Goal: Find specific page/section: Locate a particular part of the current website

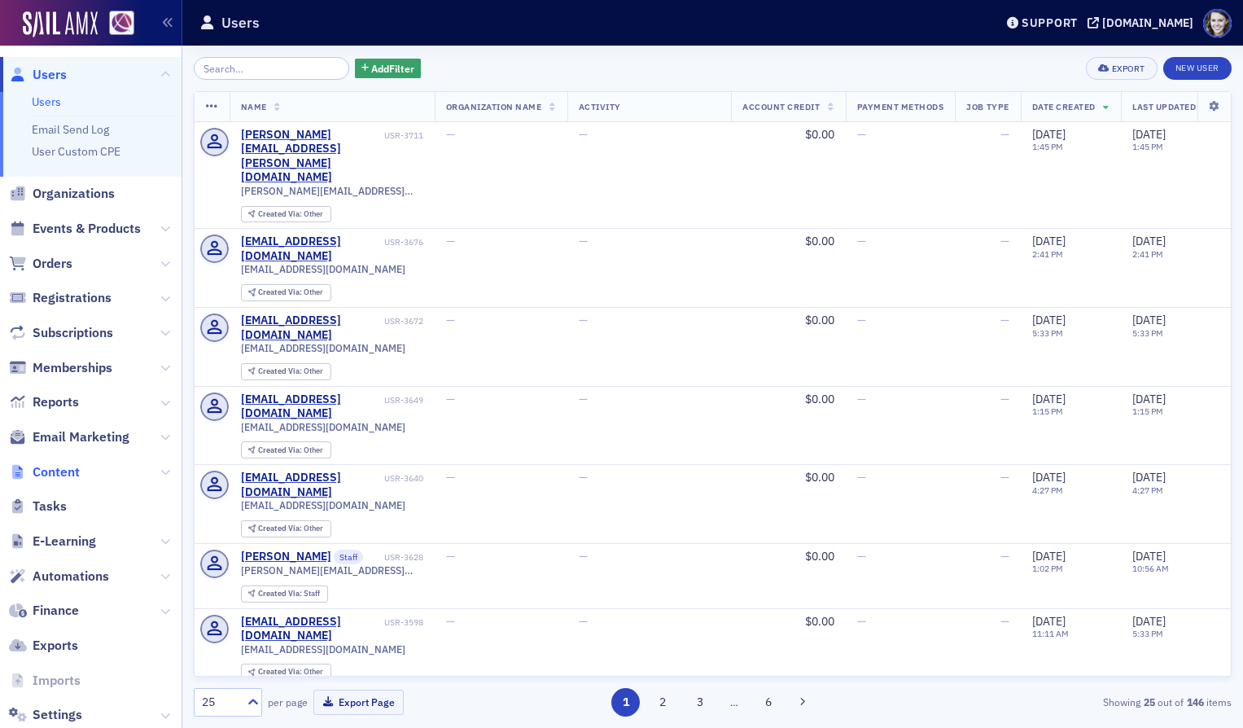
click at [55, 475] on span "Content" at bounding box center [56, 472] width 47 height 18
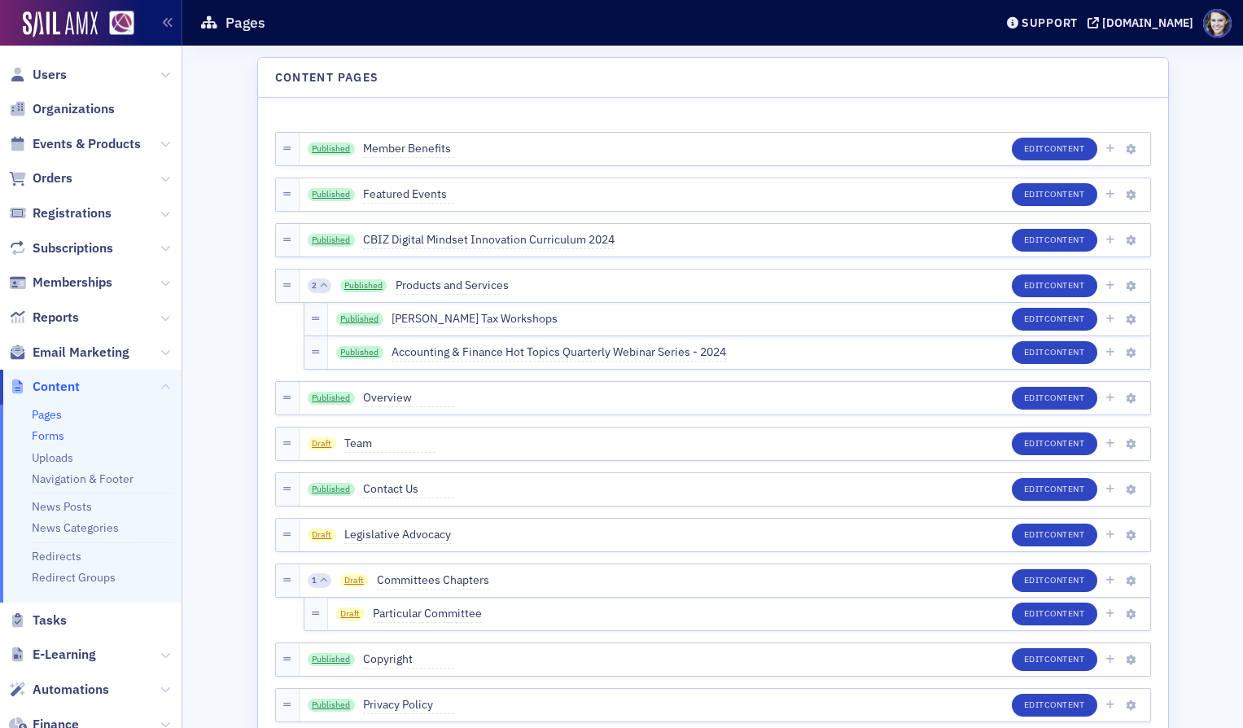
click at [59, 438] on link "Forms" at bounding box center [48, 435] width 33 height 15
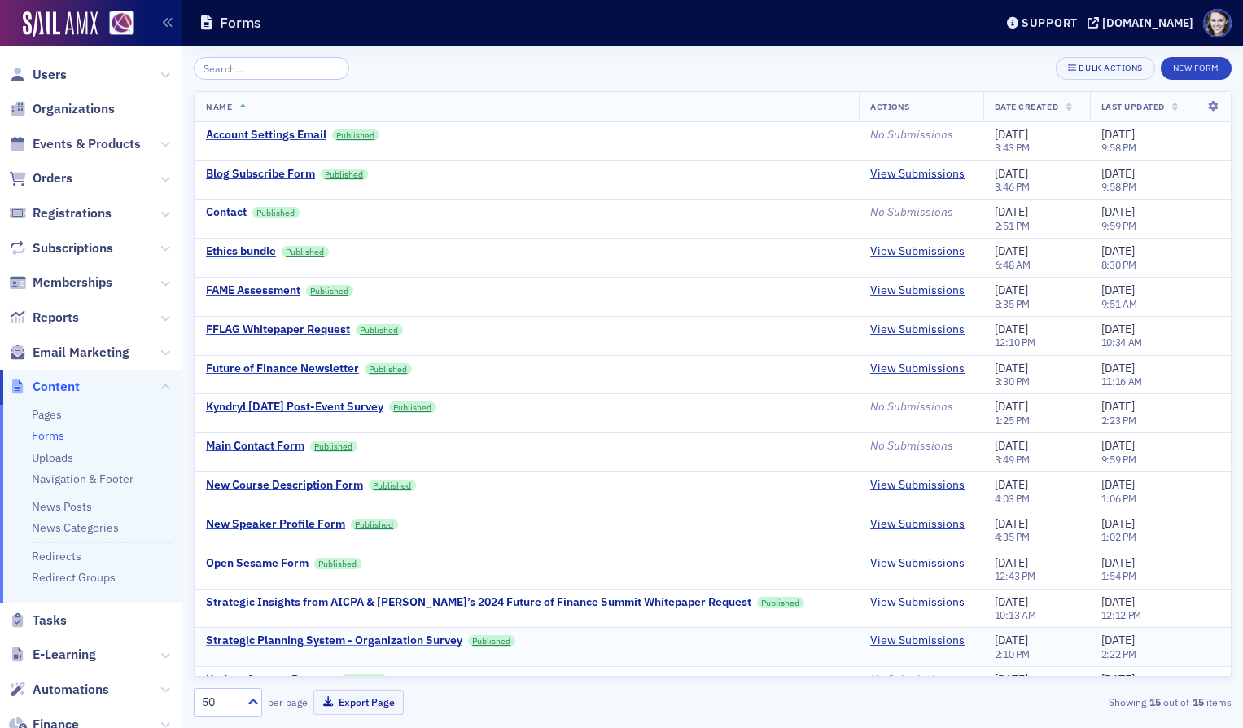
click at [278, 640] on div "Strategic Planning System - Organization Survey" at bounding box center [334, 640] width 256 height 15
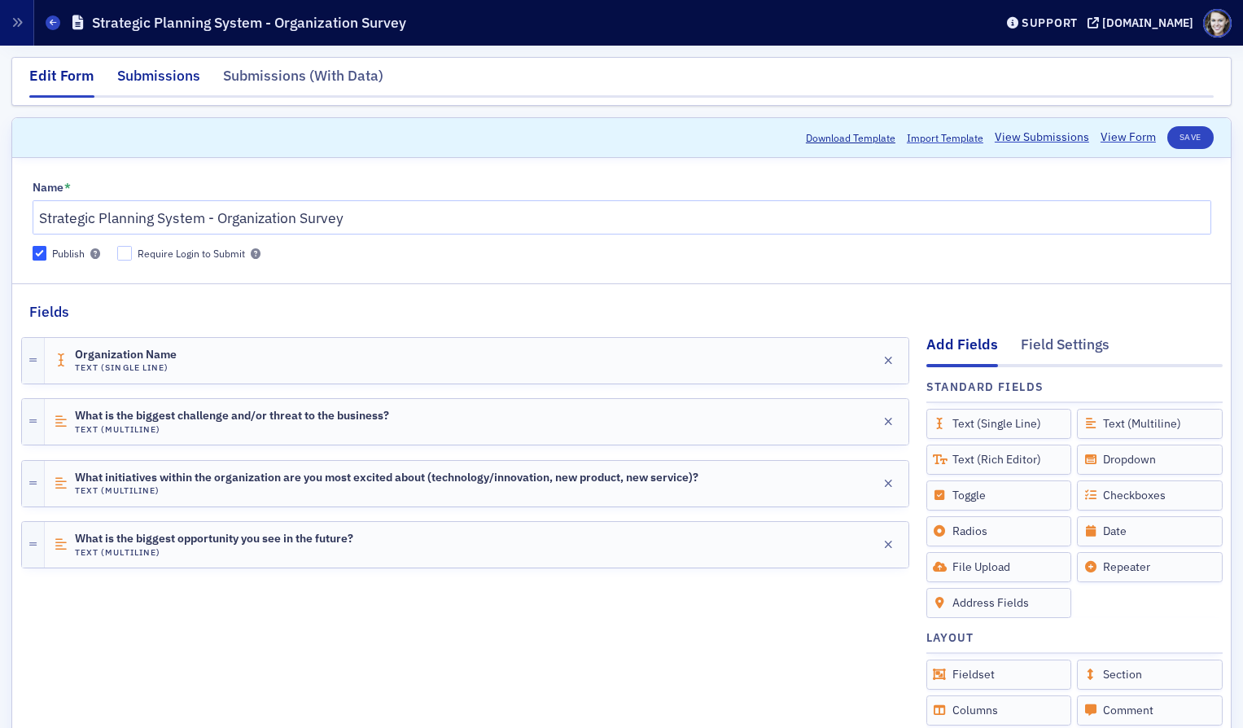
click at [143, 66] on div "Submissions" at bounding box center [158, 80] width 83 height 30
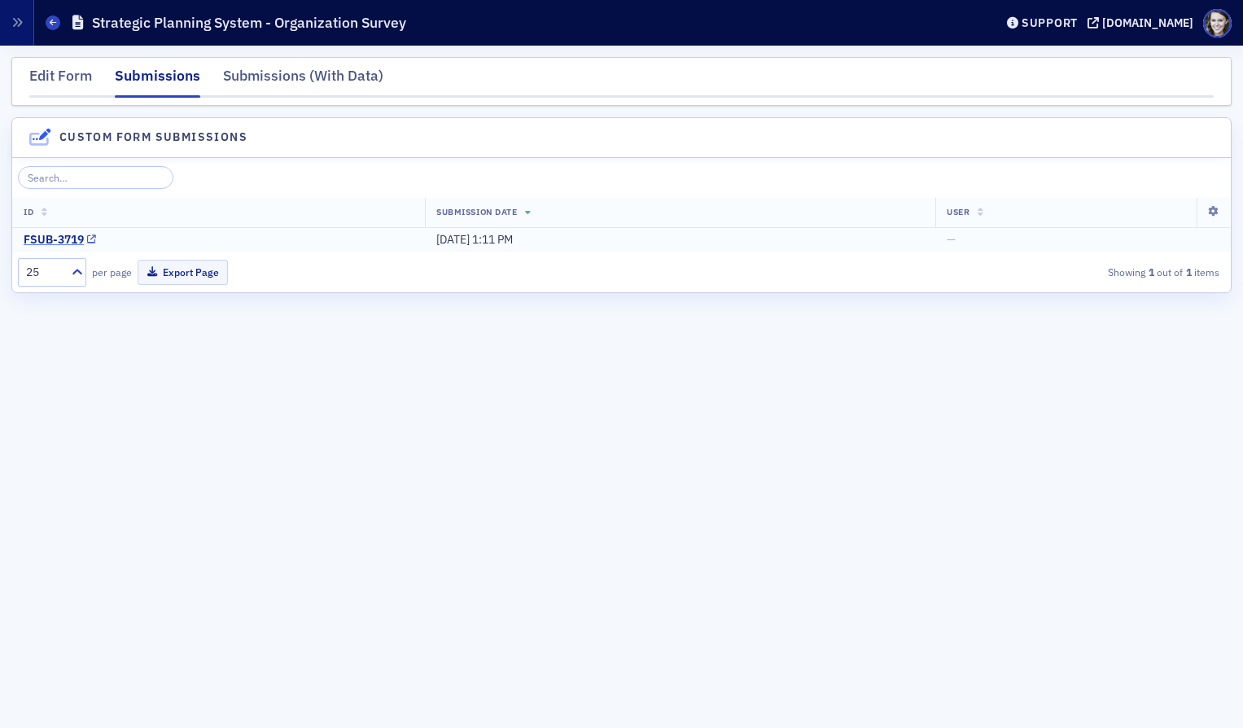
click at [62, 239] on div "FSUB-3719" at bounding box center [54, 240] width 60 height 15
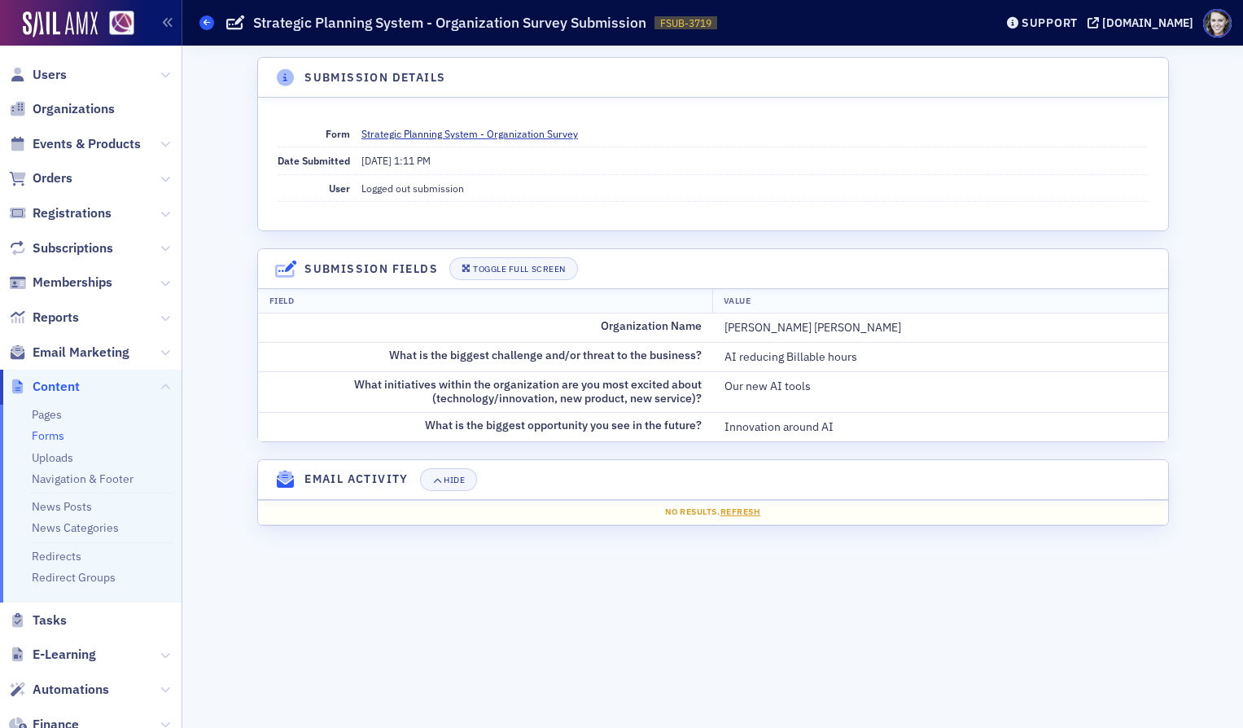
click at [210, 26] on icon at bounding box center [207, 22] width 7 height 7
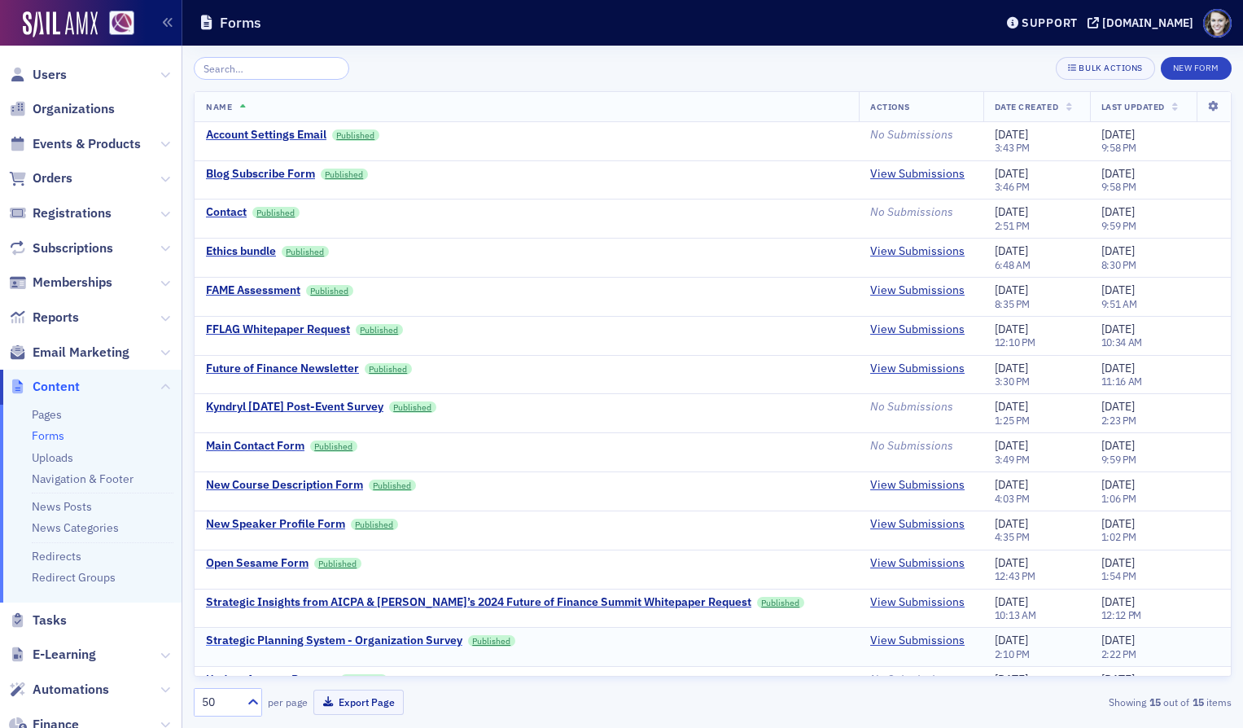
scroll to position [29, 0]
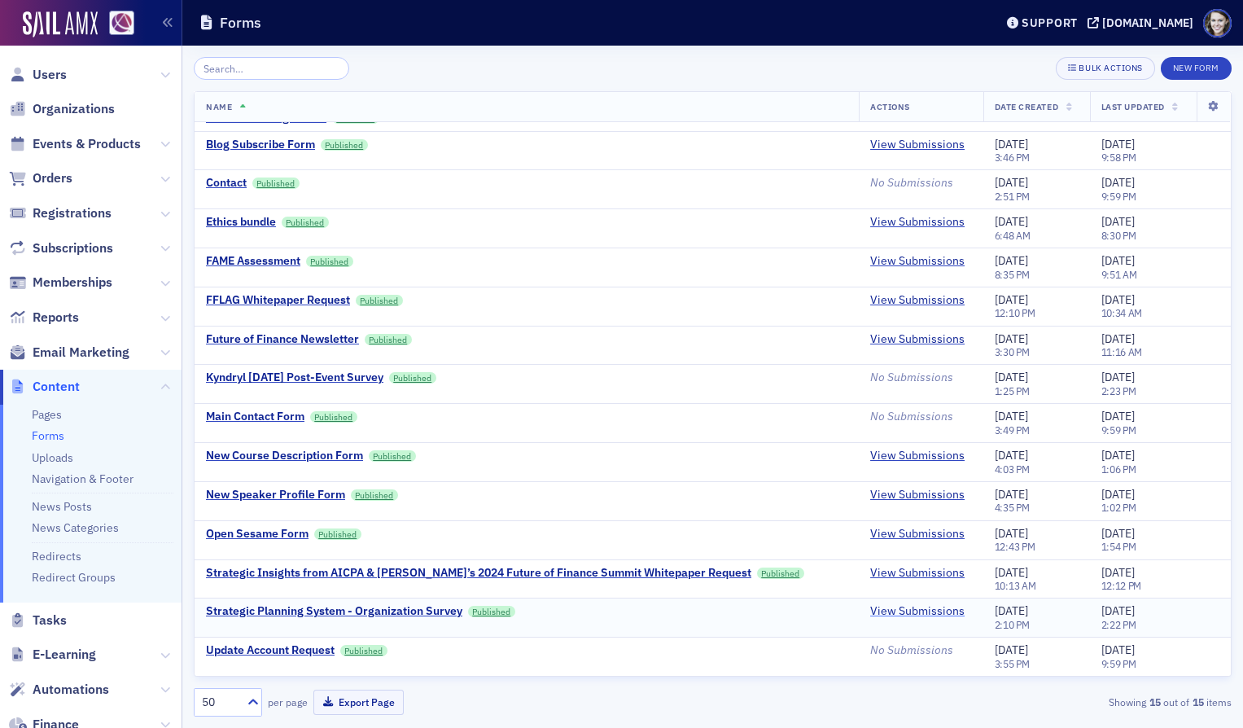
click at [928, 611] on link "View Submissions" at bounding box center [917, 611] width 94 height 15
